Goal: Transaction & Acquisition: Purchase product/service

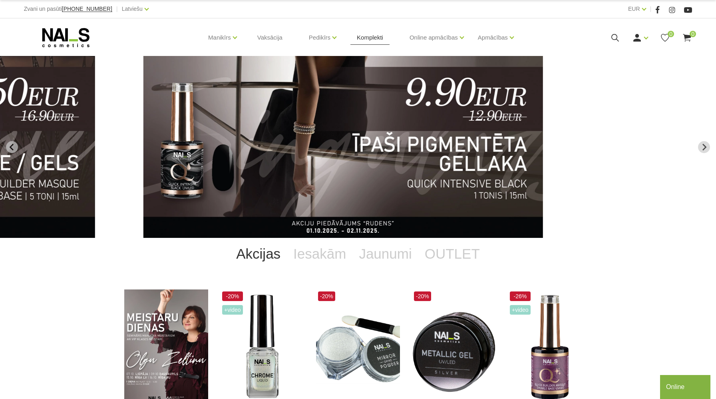
click at [369, 42] on link "Komplekti" at bounding box center [369, 37] width 39 height 38
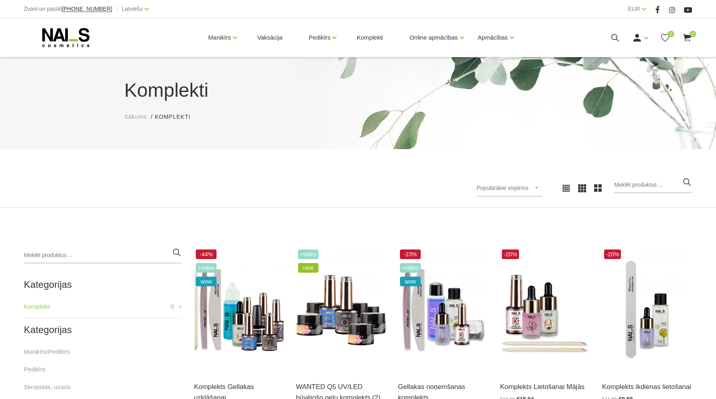
scroll to position [151, 0]
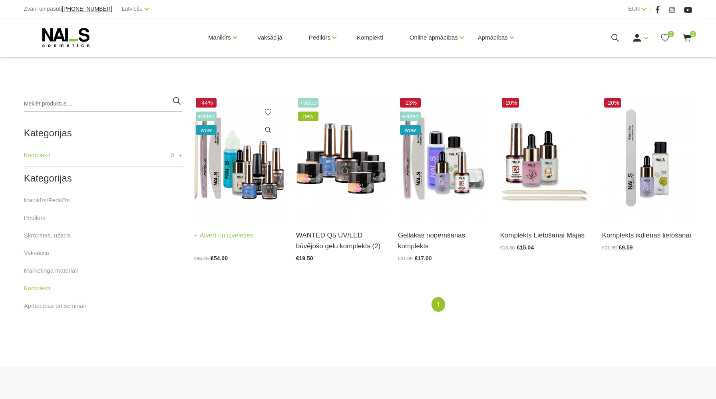
click at [230, 230] on link "Atvērt un izvēlēties" at bounding box center [224, 235] width 60 height 11
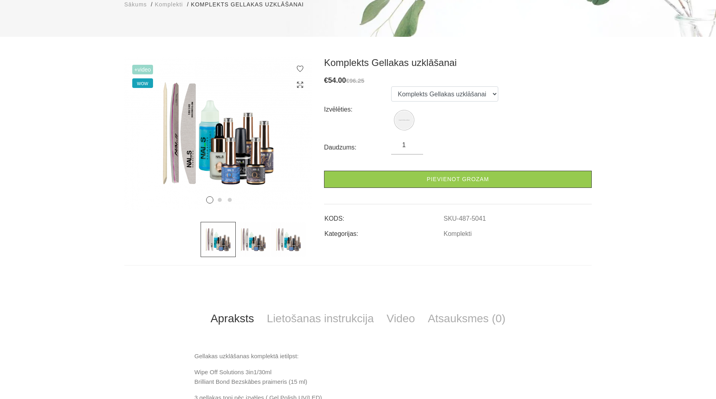
scroll to position [114, 0]
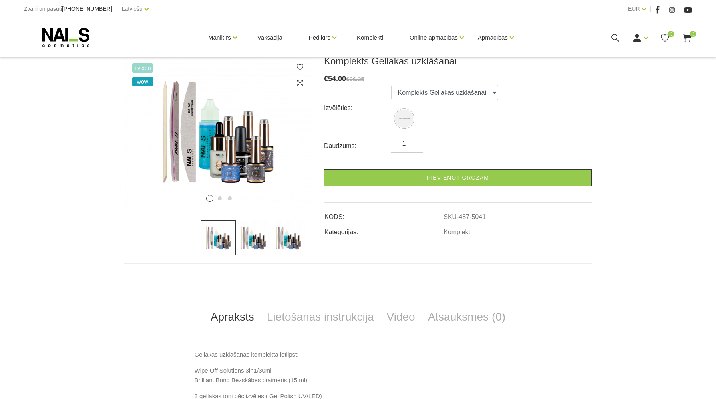
click at [260, 236] on img at bounding box center [253, 237] width 35 height 35
click at [295, 236] on img at bounding box center [288, 237] width 35 height 35
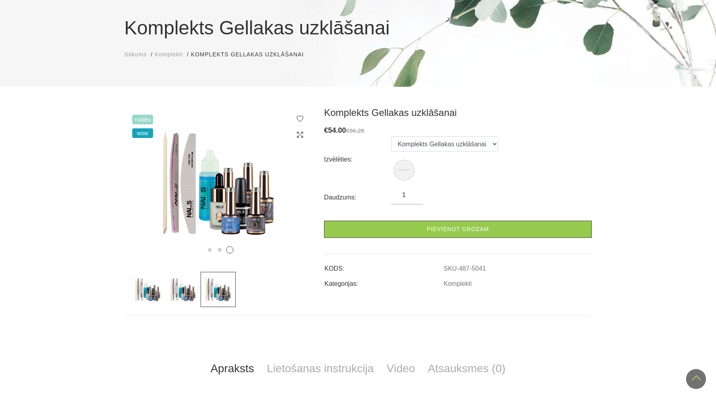
scroll to position [0, 0]
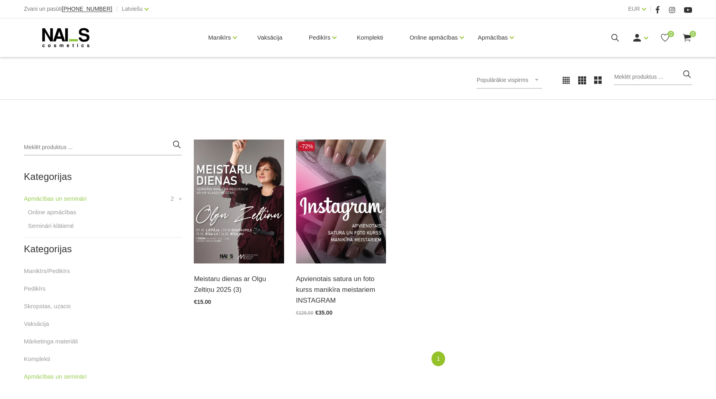
scroll to position [107, 0]
